Goal: Task Accomplishment & Management: Complete application form

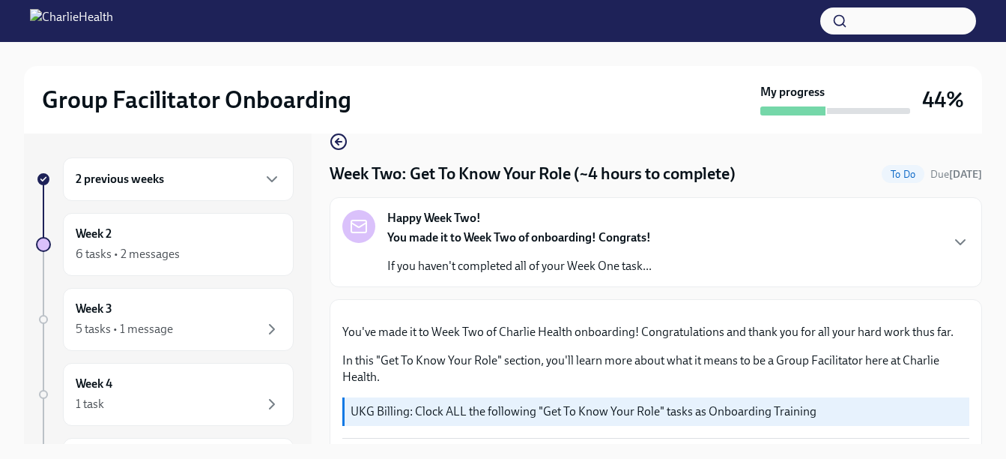
scroll to position [20, 0]
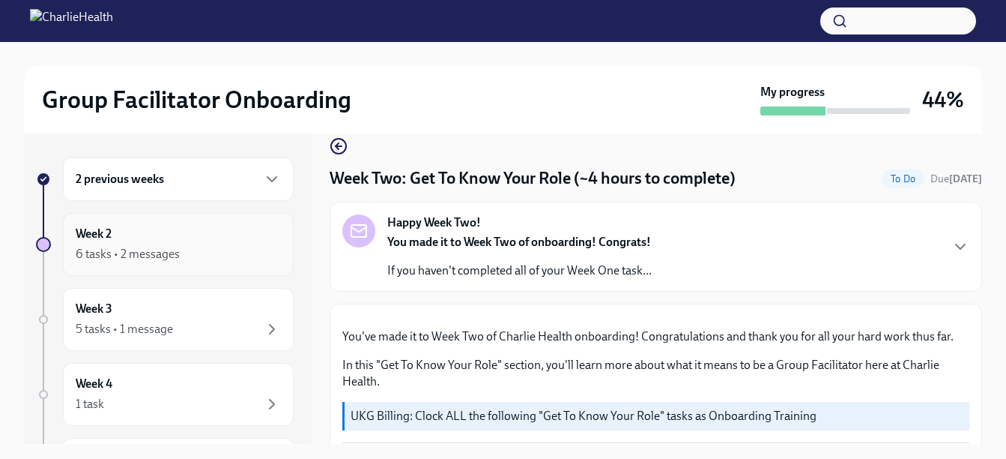
click at [126, 266] on div "Week 2 6 tasks • 2 messages" at bounding box center [178, 244] width 231 height 63
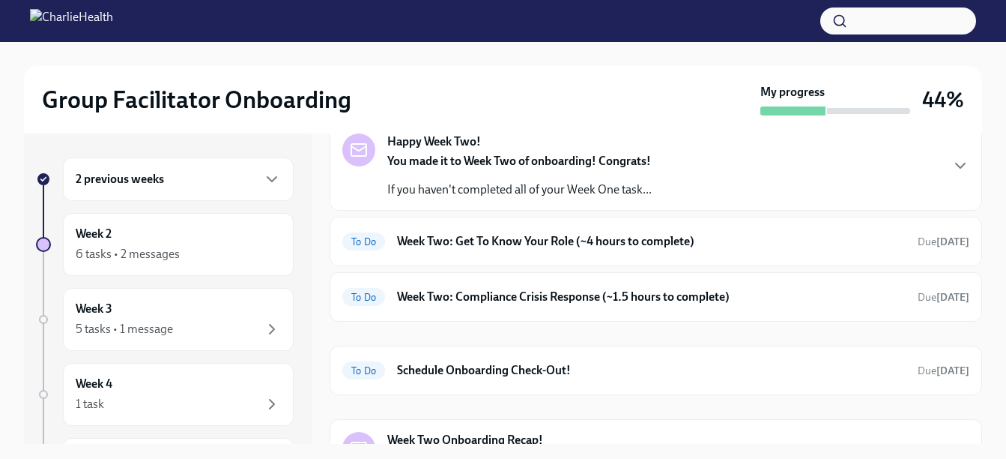
scroll to position [91, 0]
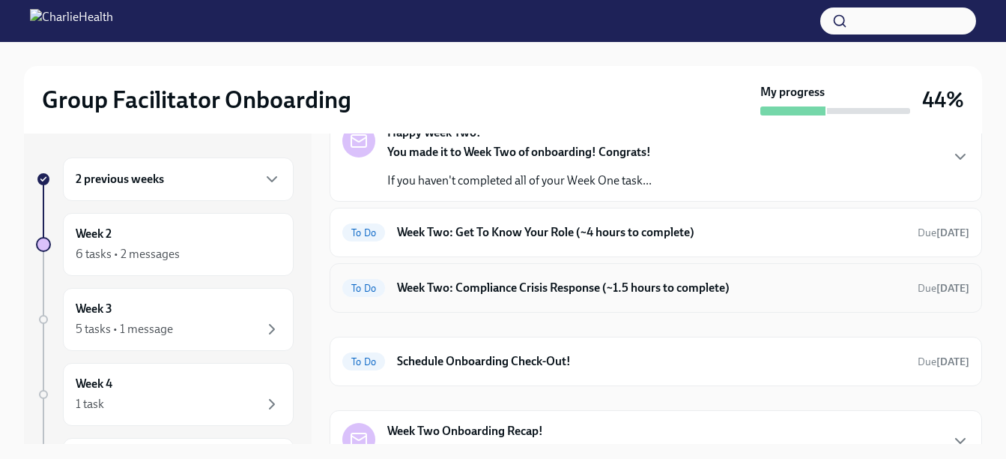
click at [604, 279] on div "To Do Week Two: Compliance Crisis Response (~1.5 hours to complete) Due [DATE]" at bounding box center [655, 288] width 627 height 24
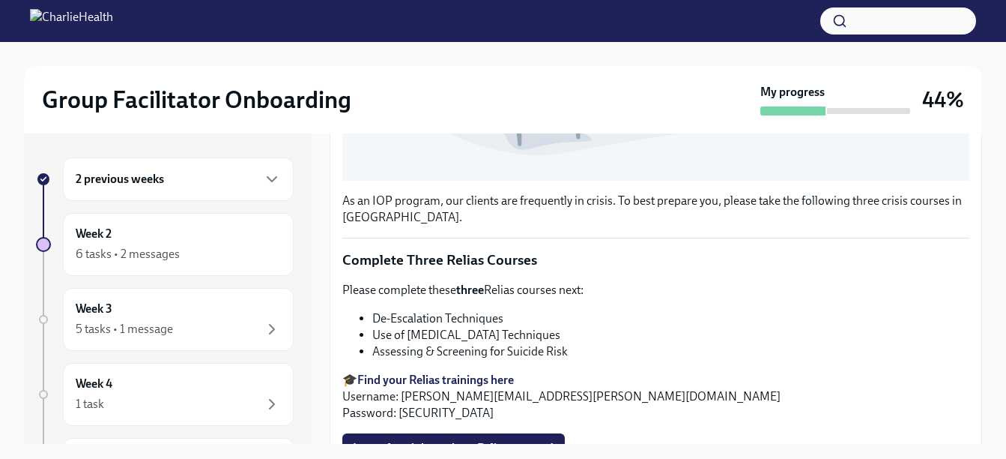
scroll to position [553, 0]
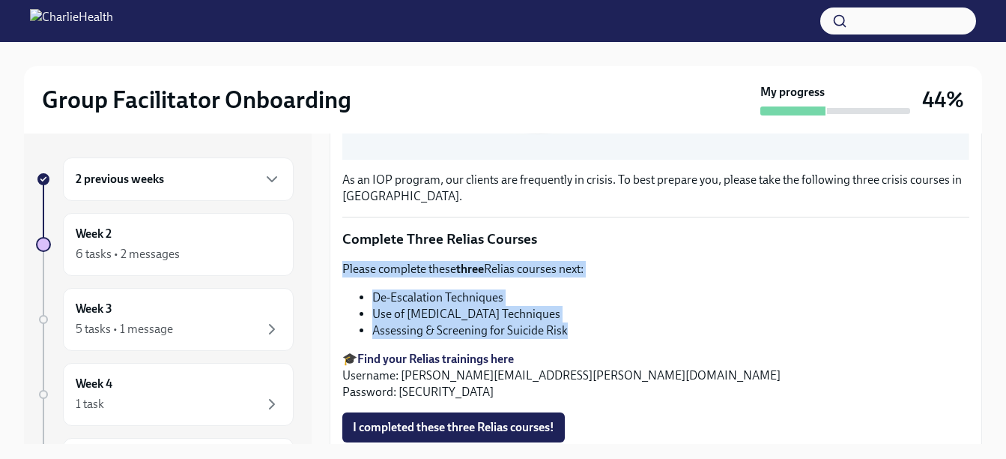
drag, startPoint x: 338, startPoint y: 257, endPoint x: 590, endPoint y: 320, distance: 259.5
click at [590, 320] on div "As an IOP program, our clients are frequently in crisis. To best prepare you, p…" at bounding box center [656, 139] width 653 height 737
copy div "Please complete these three Relias courses next: De-Escalation Techniques Use o…"
click at [507, 292] on li "De-Escalation Techniques" at bounding box center [670, 297] width 597 height 16
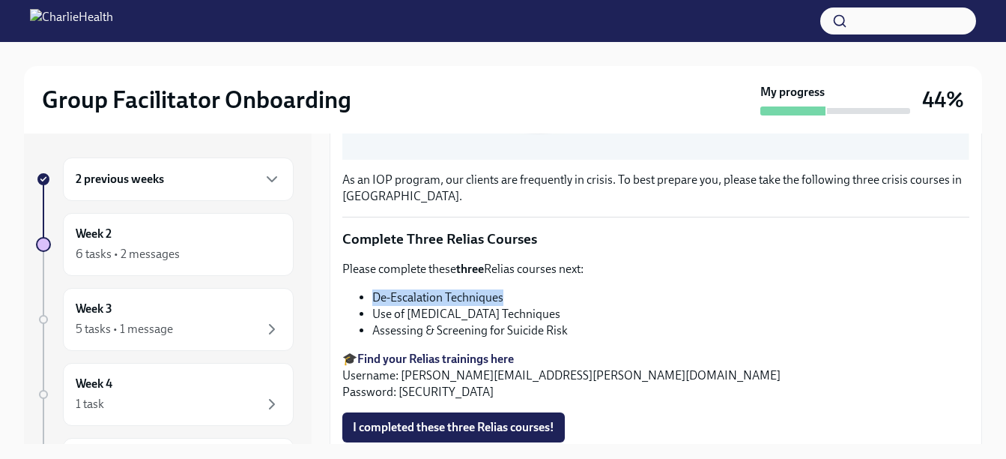
drag, startPoint x: 507, startPoint y: 292, endPoint x: 367, endPoint y: 297, distance: 140.2
click at [367, 297] on ul "De-Escalation Techniques Use of [MEDICAL_DATA] Techniques Assessing & Screening…" at bounding box center [655, 313] width 627 height 49
copy li "De-Escalation Techniques"
click at [546, 306] on li "Use of [MEDICAL_DATA] Techniques" at bounding box center [670, 314] width 597 height 16
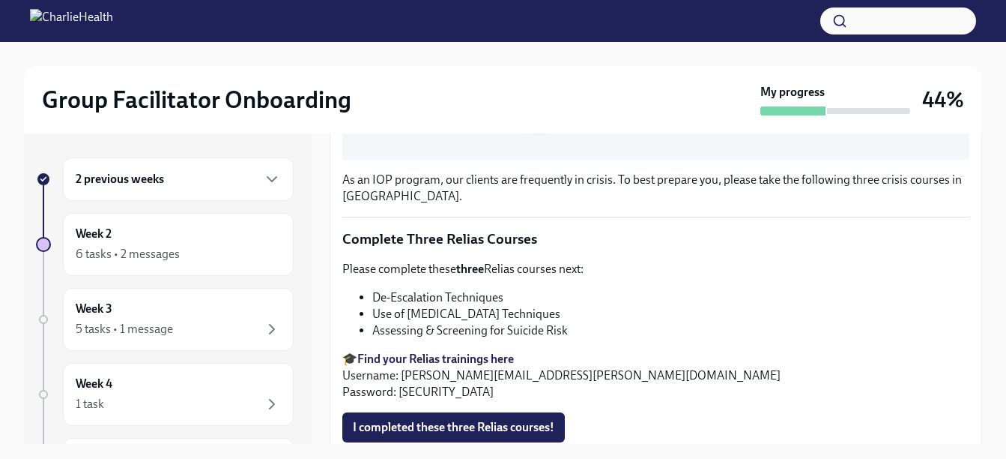
drag, startPoint x: 586, startPoint y: 306, endPoint x: 374, endPoint y: 303, distance: 212.1
click at [374, 306] on li "Use of [MEDICAL_DATA] Techniques" at bounding box center [670, 314] width 597 height 16
copy li "Use of [MEDICAL_DATA] Techniques"
drag, startPoint x: 595, startPoint y: 324, endPoint x: 374, endPoint y: 316, distance: 221.2
click at [374, 322] on li "Assessing & Screening for Suicide Risk" at bounding box center [670, 330] width 597 height 16
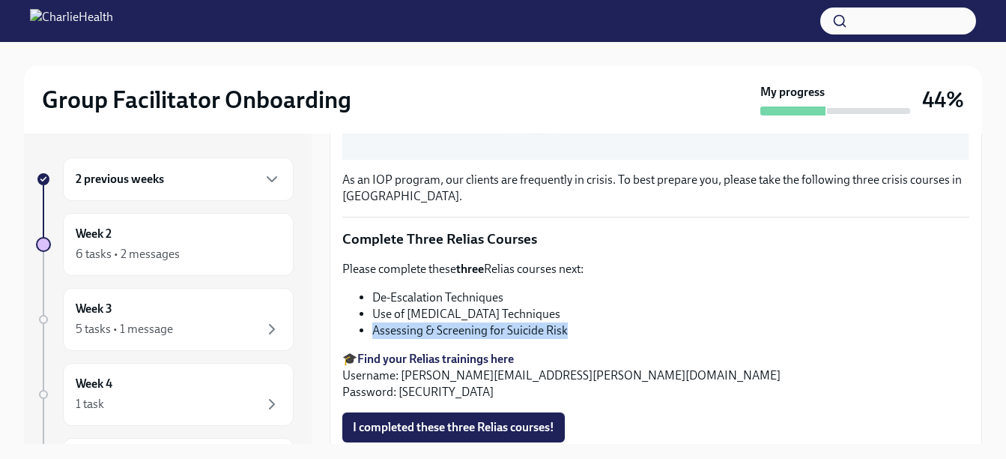
copy li "Assessing & Screening for Suicide Risk"
click at [418, 420] on span "I completed these three Relias courses!" at bounding box center [454, 427] width 202 height 15
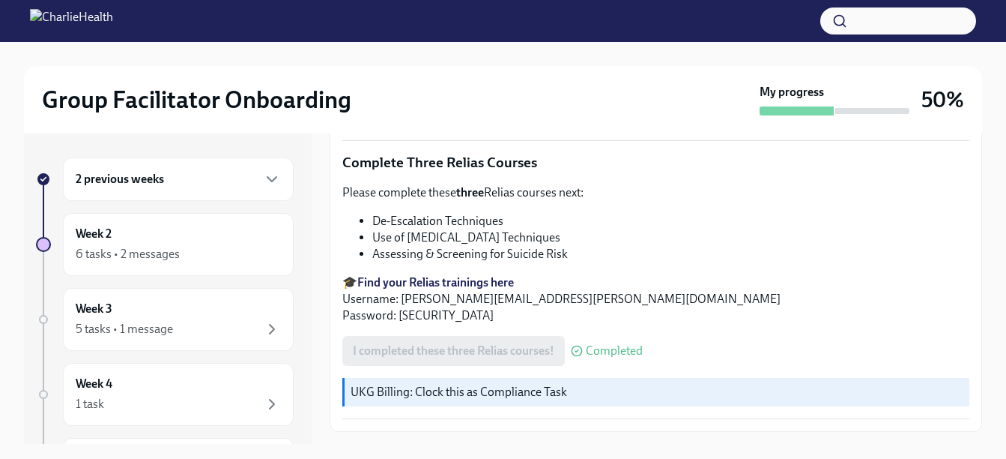
scroll to position [659, 0]
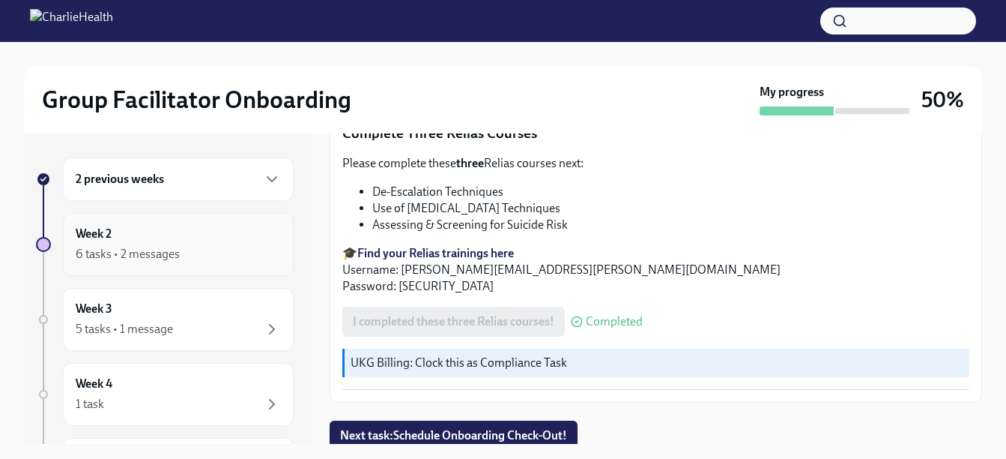
click at [152, 256] on div "6 tasks • 2 messages" at bounding box center [128, 254] width 104 height 16
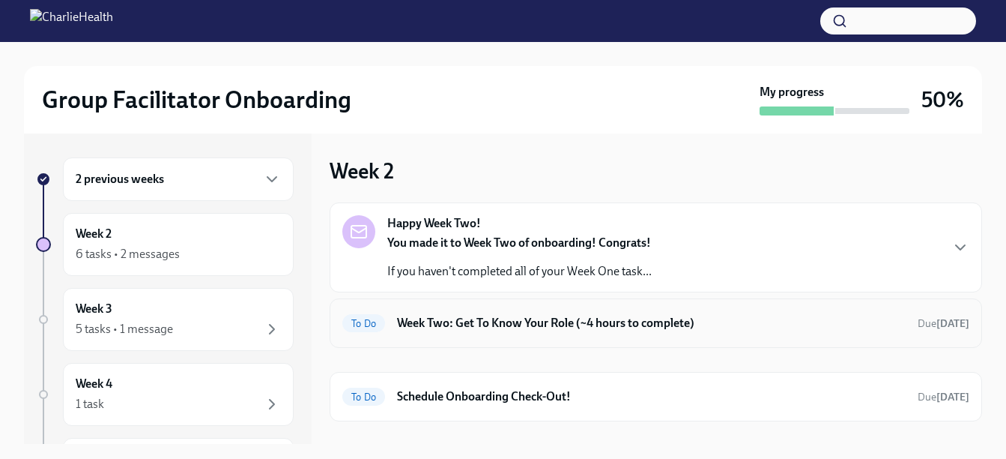
click at [589, 324] on h6 "Week Two: Get To Know Your Role (~4 hours to complete)" at bounding box center [651, 323] width 509 height 16
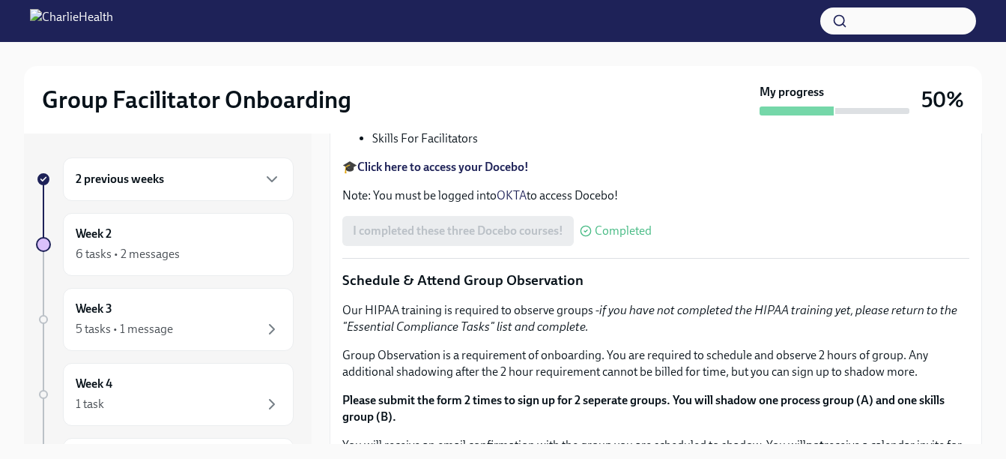
scroll to position [546, 0]
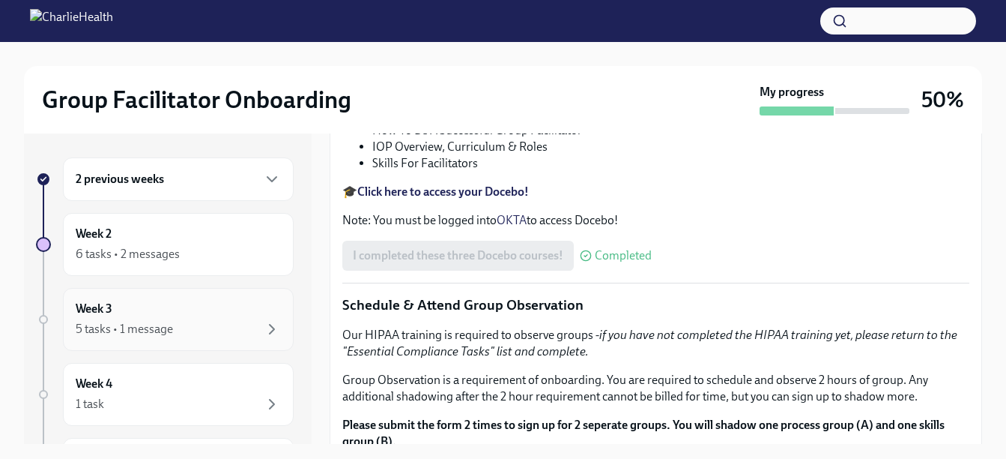
click at [199, 325] on div "5 tasks • 1 message" at bounding box center [178, 329] width 205 height 18
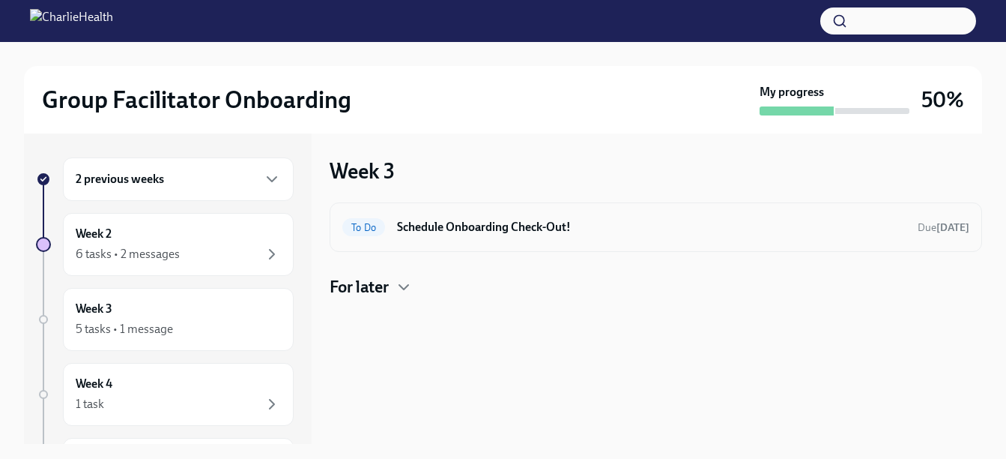
click at [550, 231] on h6 "Schedule Onboarding Check-Out!" at bounding box center [651, 227] width 509 height 16
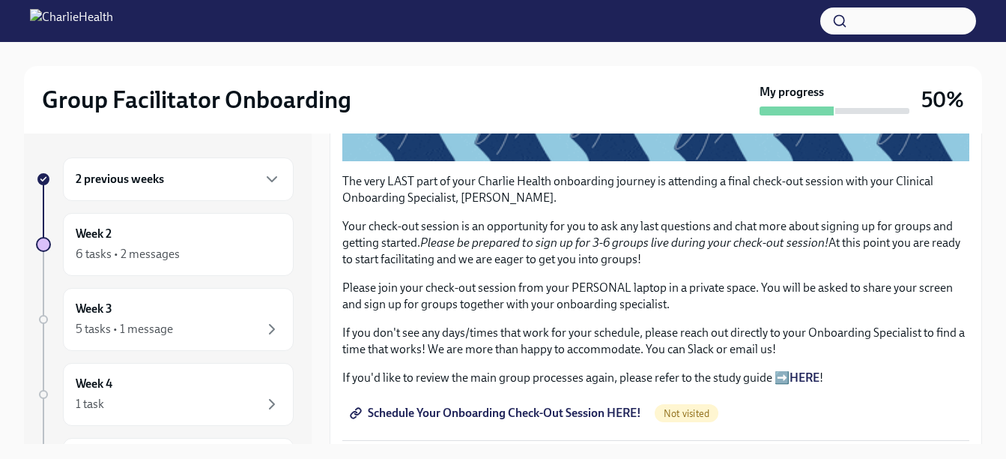
scroll to position [430, 0]
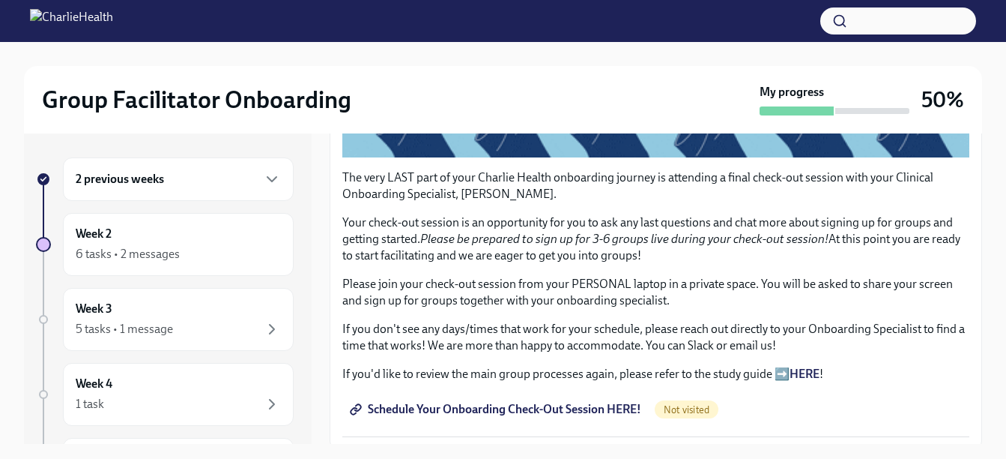
click at [501, 402] on span "Schedule Your Onboarding Check-Out Session HERE!" at bounding box center [497, 409] width 289 height 15
click at [157, 310] on div "Week 3 5 tasks • 1 message" at bounding box center [178, 319] width 205 height 37
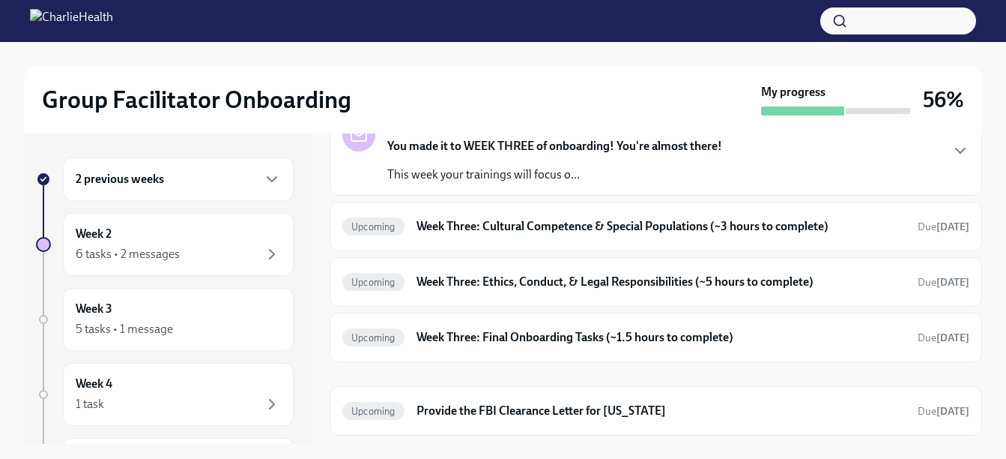
scroll to position [135, 0]
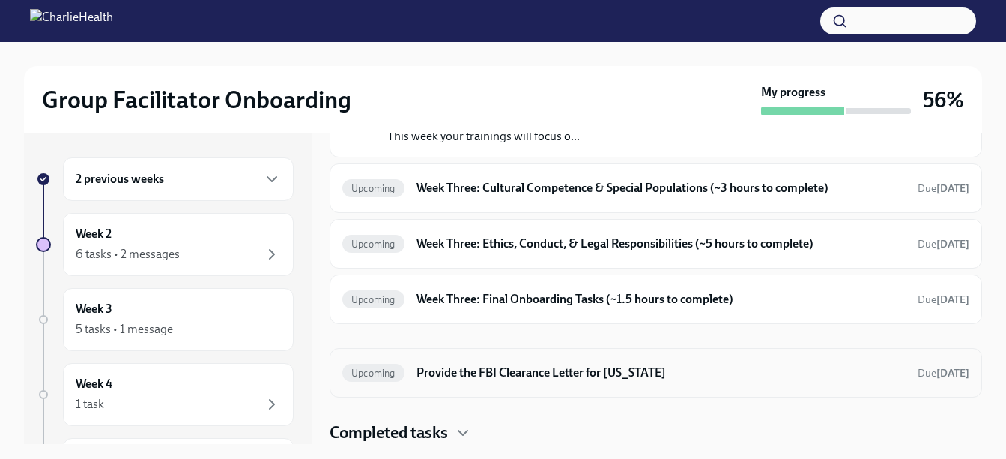
click at [594, 373] on h6 "Provide the FBI Clearance Letter for [US_STATE]" at bounding box center [661, 372] width 489 height 16
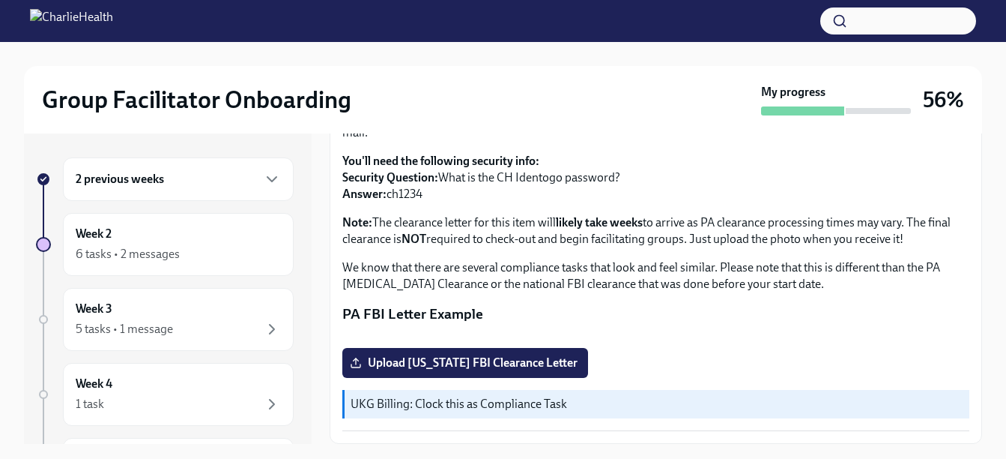
scroll to position [373, 0]
click at [92, 255] on div "6 tasks • 2 messages" at bounding box center [128, 254] width 104 height 16
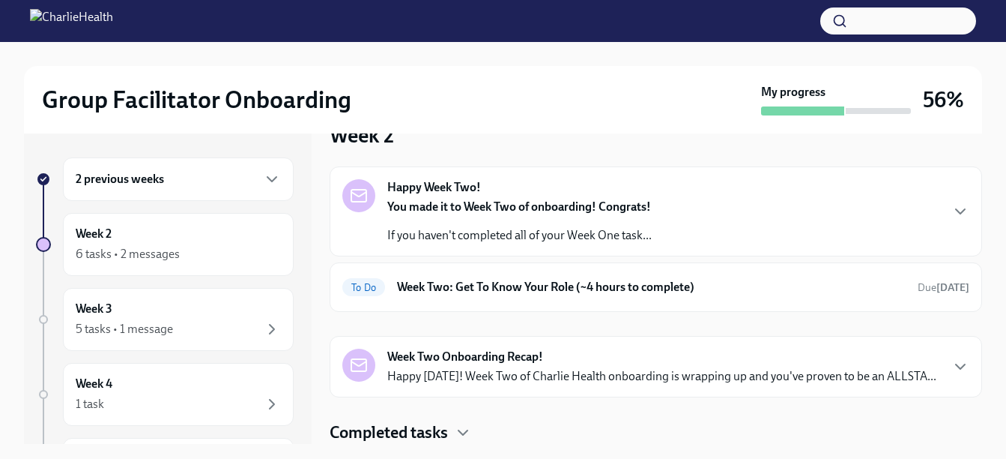
scroll to position [52, 0]
click at [478, 368] on p "Happy [DATE]! Week Two of Charlie Health onboarding is wrapping up and you've p…" at bounding box center [661, 376] width 549 height 16
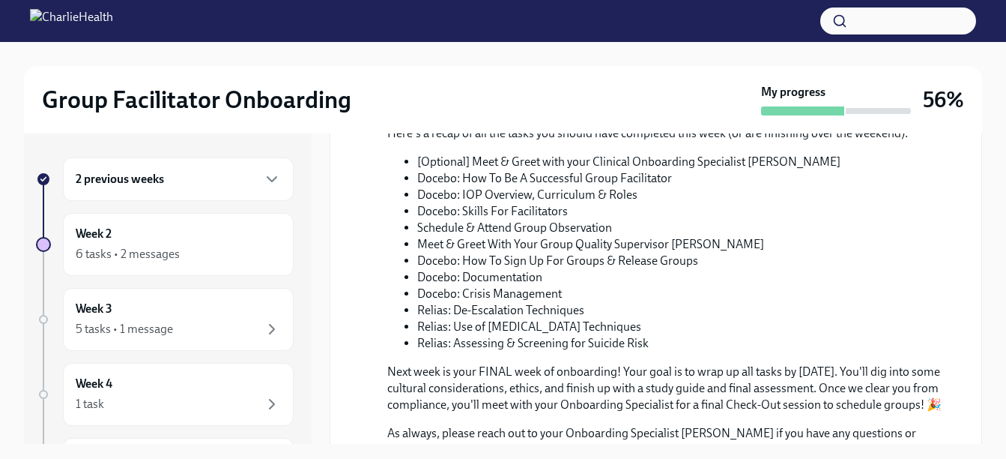
scroll to position [779, 0]
